Goal: Information Seeking & Learning: Learn about a topic

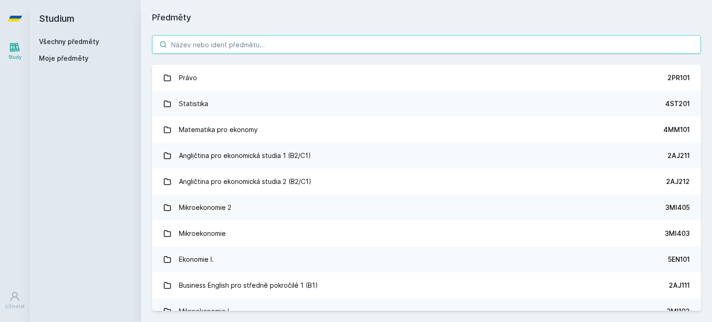
click at [304, 49] on input "search" at bounding box center [426, 44] width 549 height 19
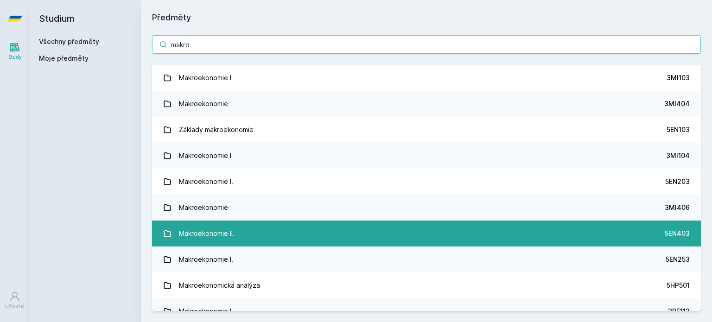
type input "makro"
click at [298, 221] on link "Makroekonomie II. 5EN403" at bounding box center [426, 234] width 549 height 26
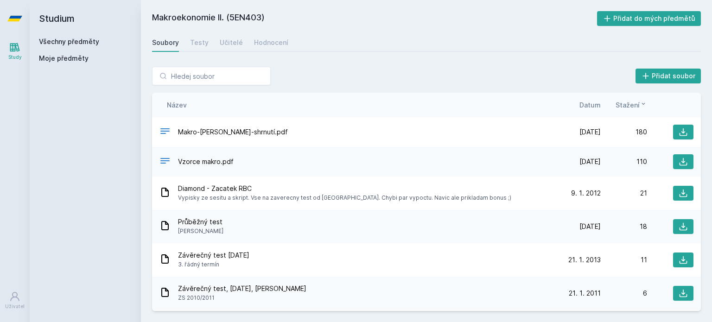
click at [597, 111] on div "Název Datum Stažení" at bounding box center [426, 105] width 549 height 25
click at [594, 104] on span "Datum" at bounding box center [590, 105] width 21 height 10
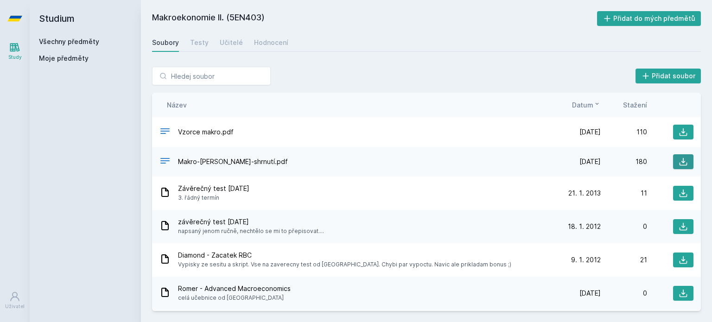
click at [685, 163] on button at bounding box center [683, 161] width 20 height 15
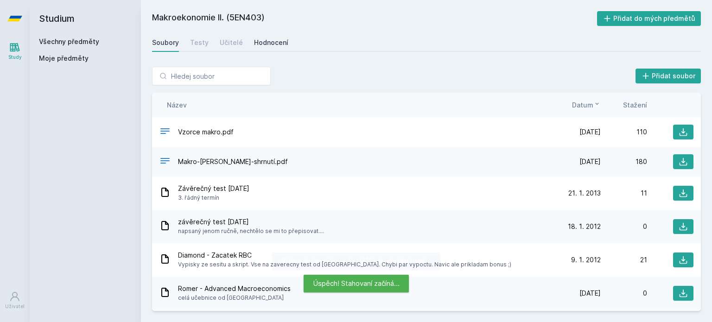
click at [275, 48] on link "Hodnocení" at bounding box center [271, 42] width 34 height 19
